Goal: Use online tool/utility: Utilize a website feature to perform a specific function

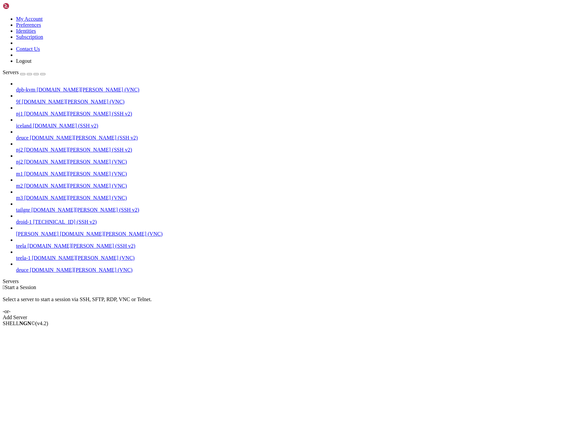
click at [46, 273] on span "[DOMAIN_NAME][PERSON_NAME] (VNC)" at bounding box center [81, 270] width 103 height 6
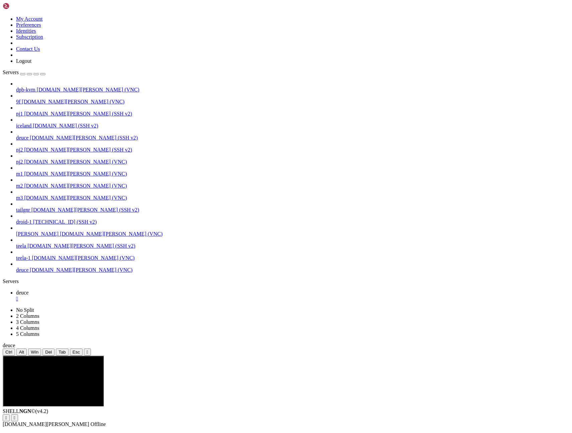
click at [43, 74] on icon "button" at bounding box center [43, 74] width 0 height 0
